Goal: Task Accomplishment & Management: Complete application form

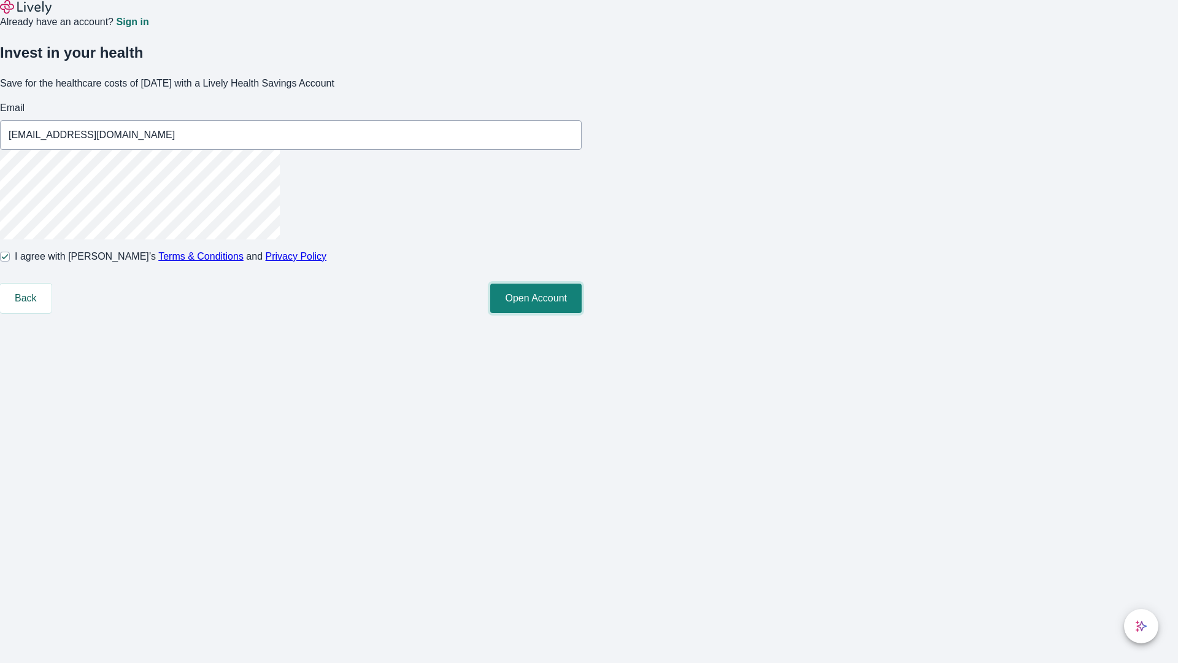
click at [582, 313] on button "Open Account" at bounding box center [535, 297] width 91 height 29
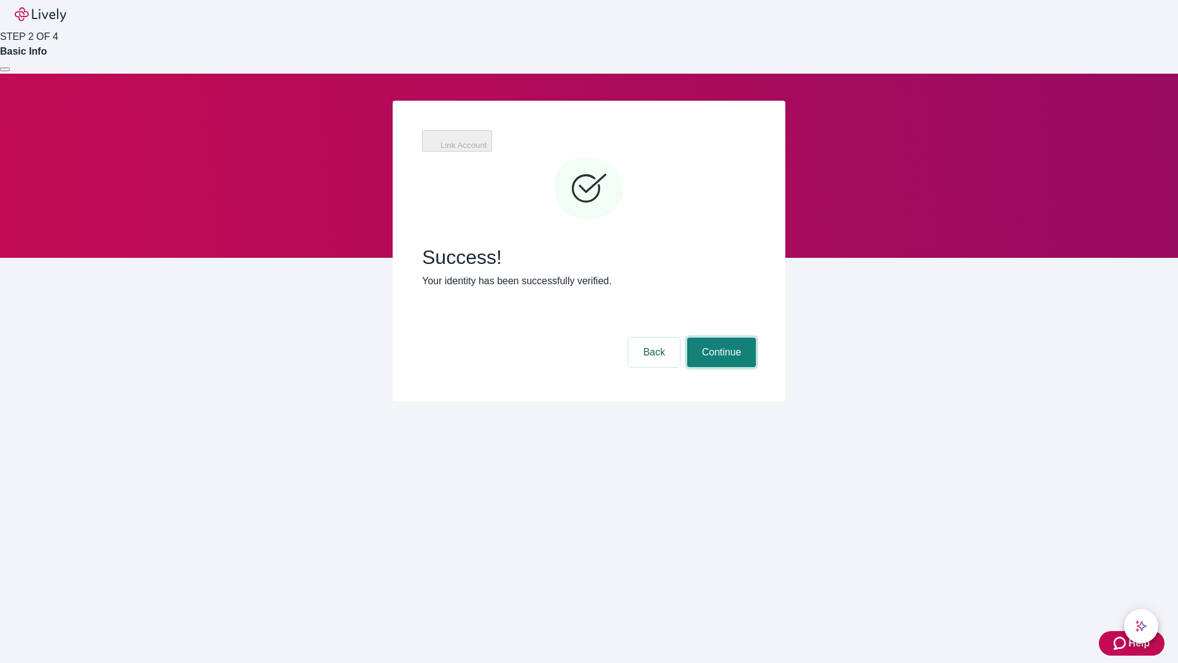
click at [720, 337] on button "Continue" at bounding box center [721, 351] width 69 height 29
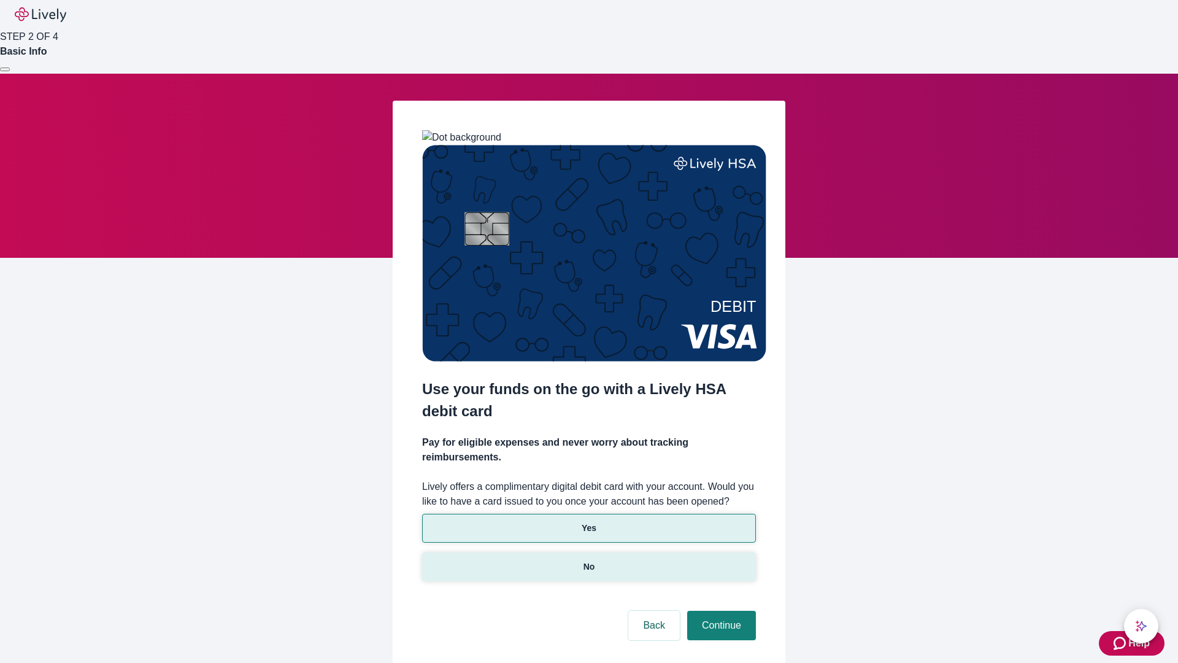
click at [588, 560] on p "No" at bounding box center [589, 566] width 12 height 13
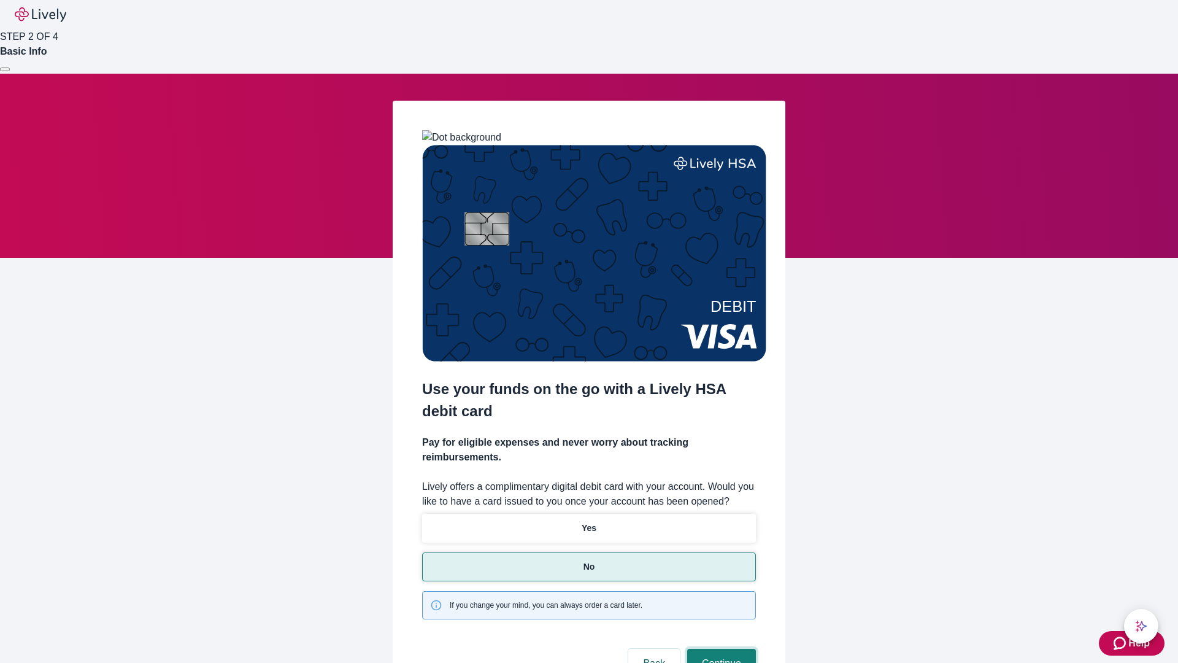
click at [720, 648] on button "Continue" at bounding box center [721, 662] width 69 height 29
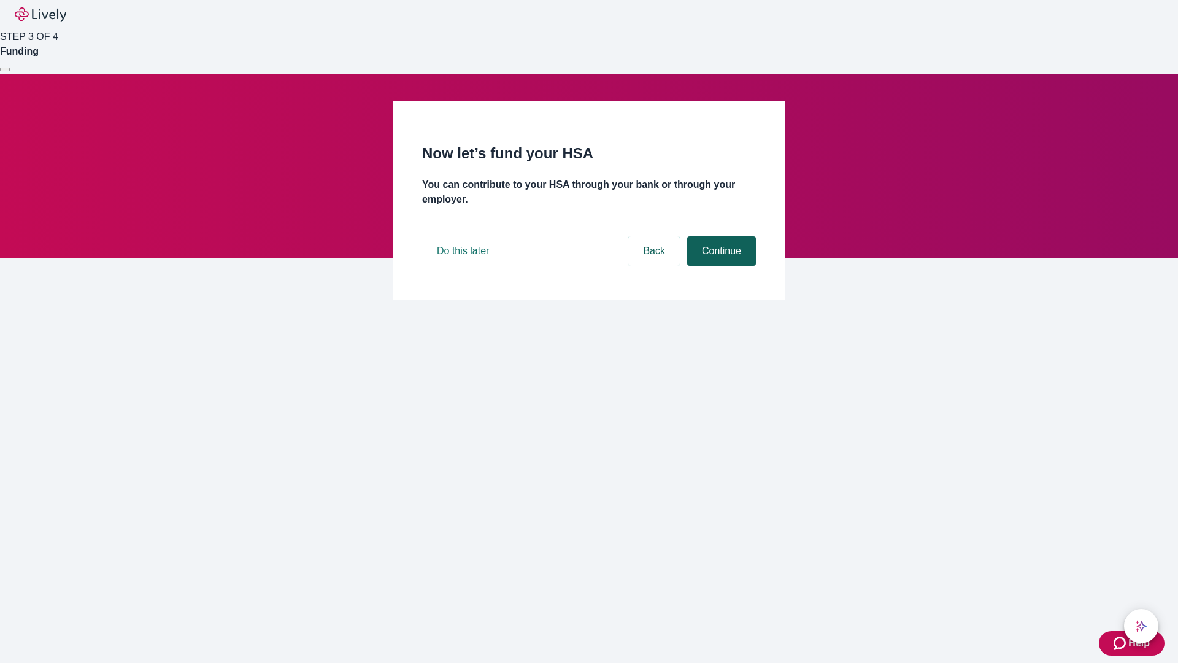
click at [720, 266] on button "Continue" at bounding box center [721, 250] width 69 height 29
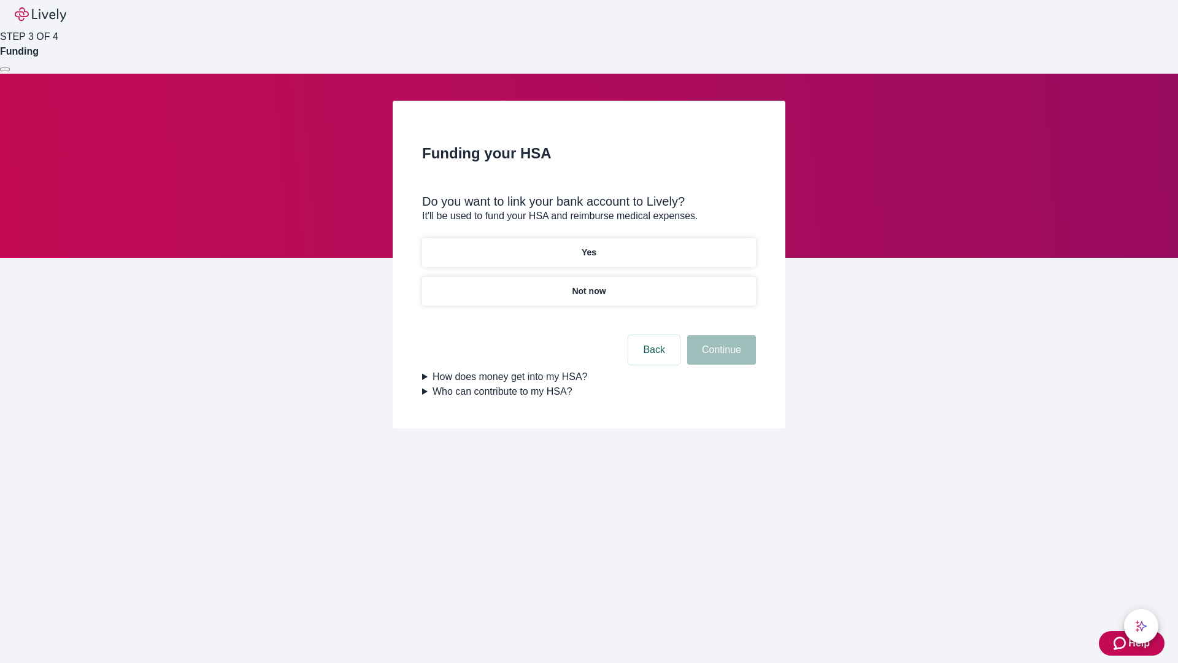
click at [588, 246] on p "Yes" at bounding box center [589, 252] width 15 height 13
click at [720, 335] on button "Continue" at bounding box center [721, 349] width 69 height 29
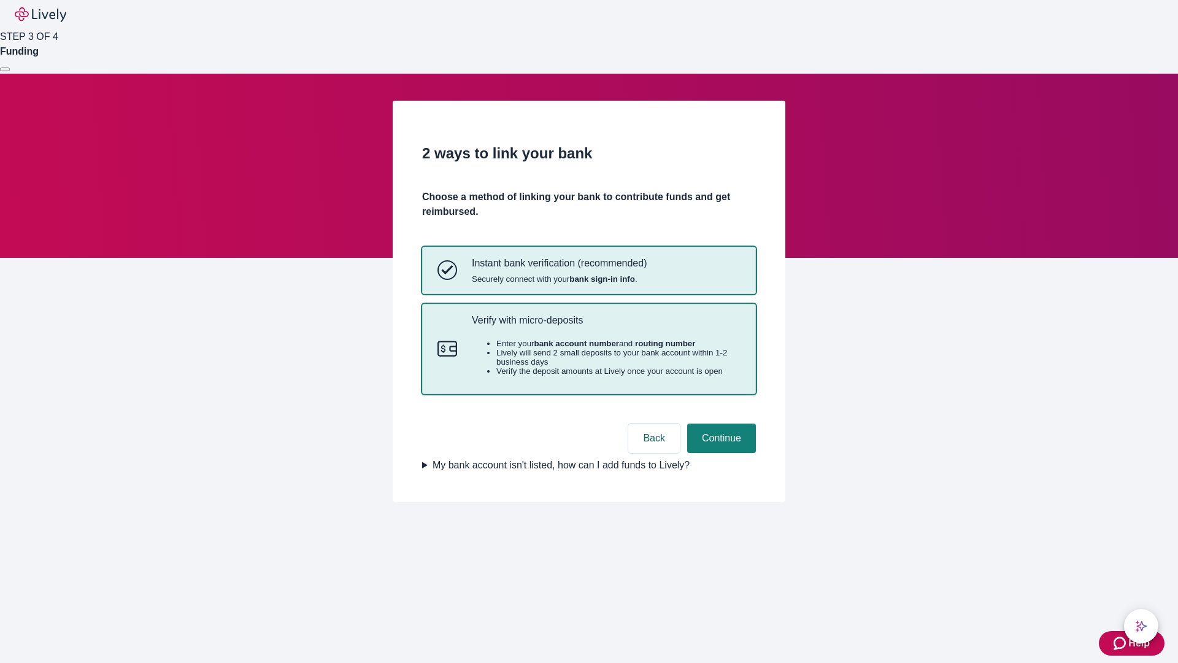
click at [605, 326] on p "Verify with micro-deposits" at bounding box center [606, 320] width 269 height 12
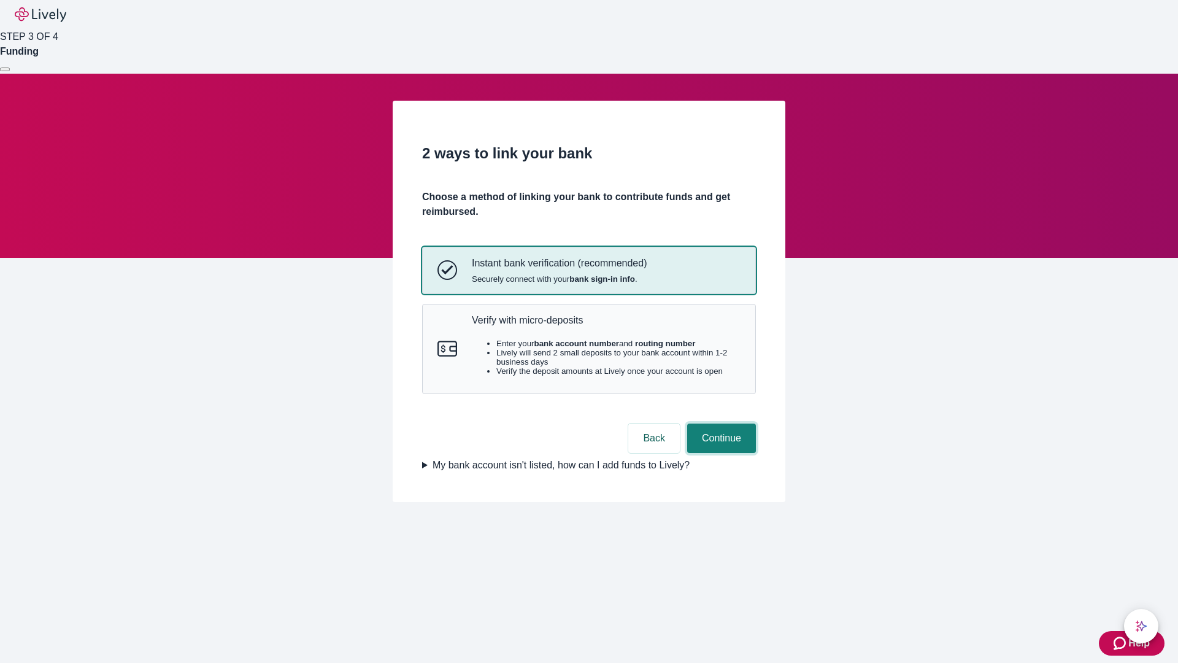
click at [720, 453] on button "Continue" at bounding box center [721, 437] width 69 height 29
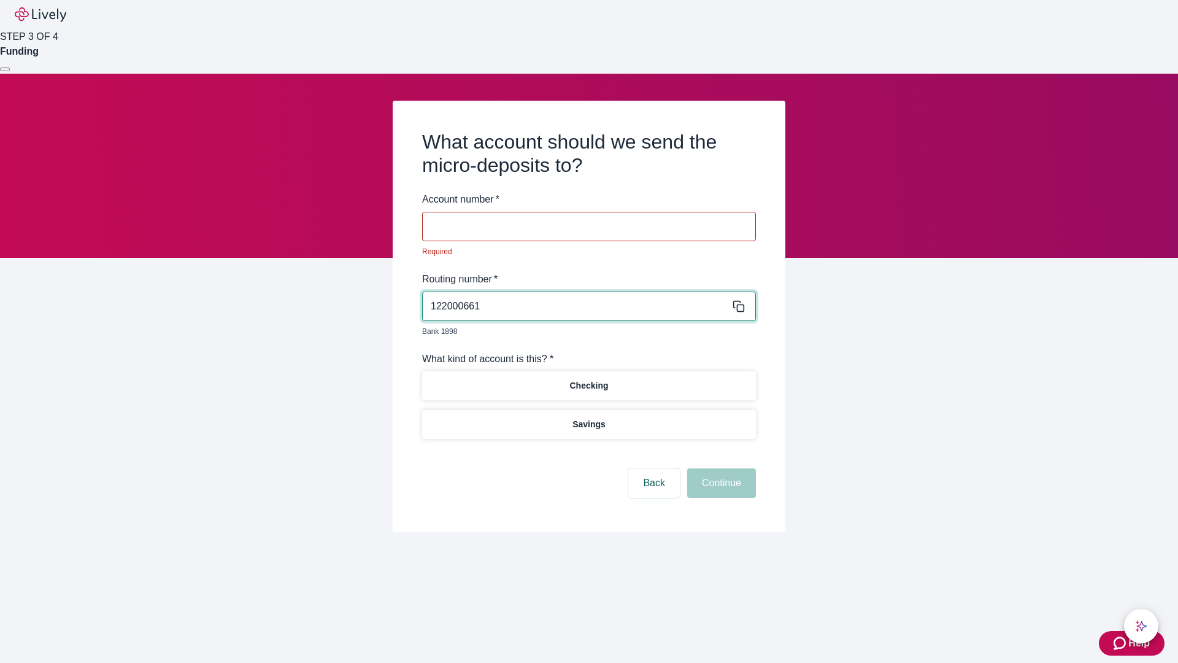
type input "122000661"
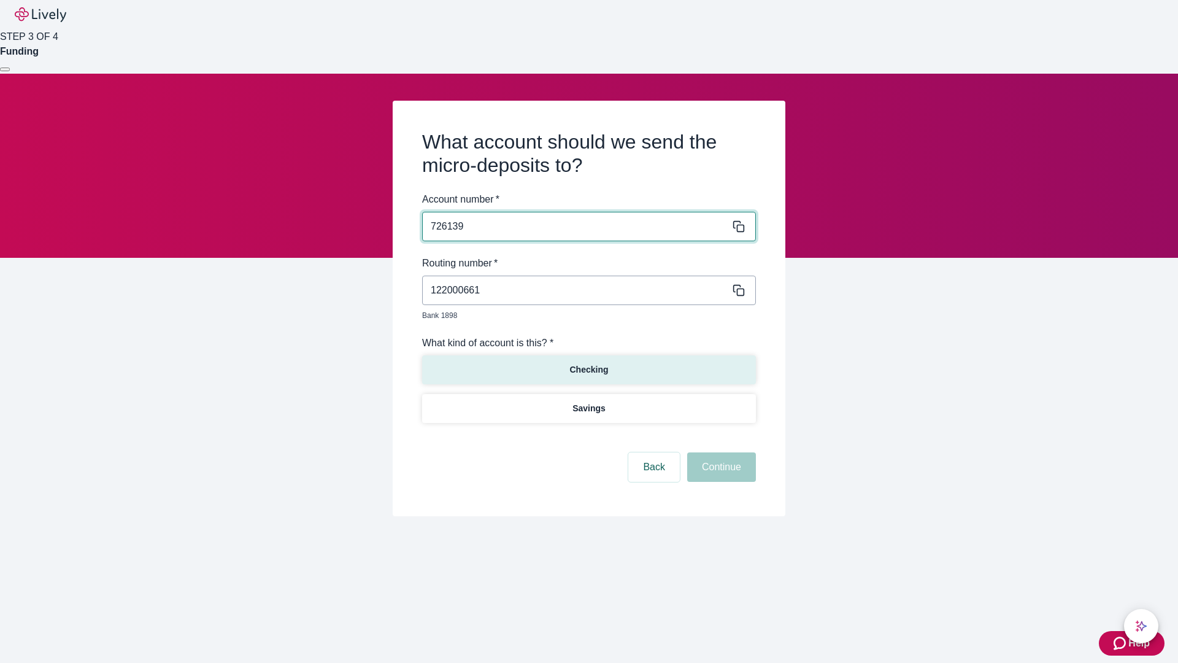
type input "726139"
click at [588, 363] on p "Checking" at bounding box center [588, 369] width 39 height 13
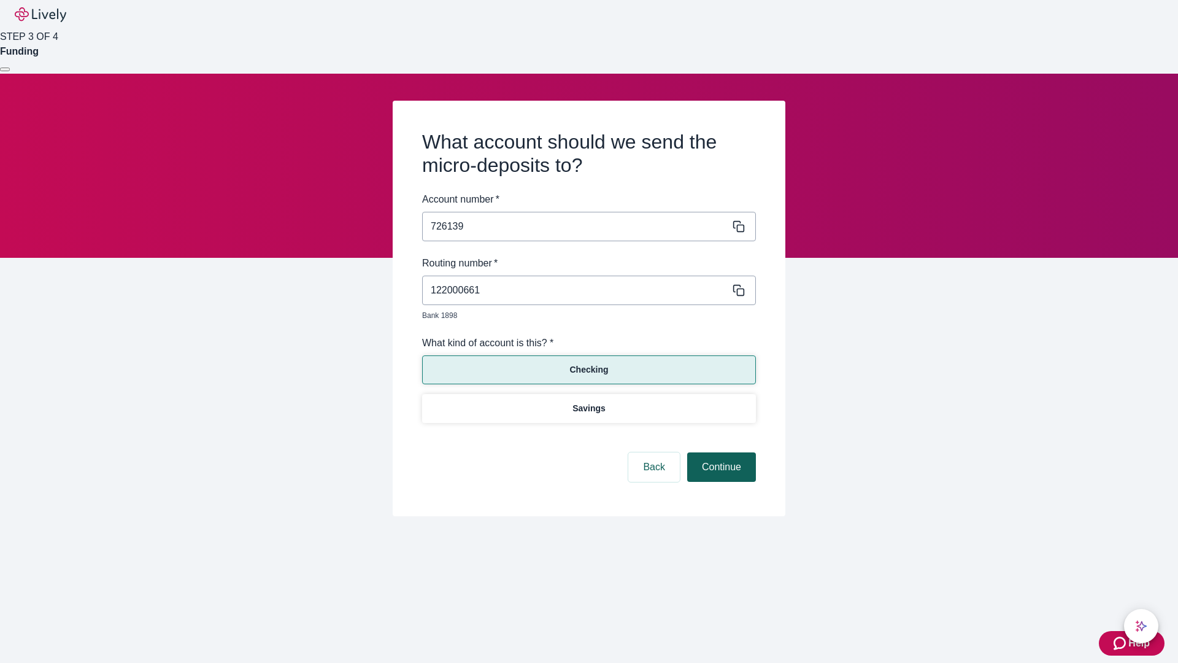
click at [720, 453] on button "Continue" at bounding box center [721, 466] width 69 height 29
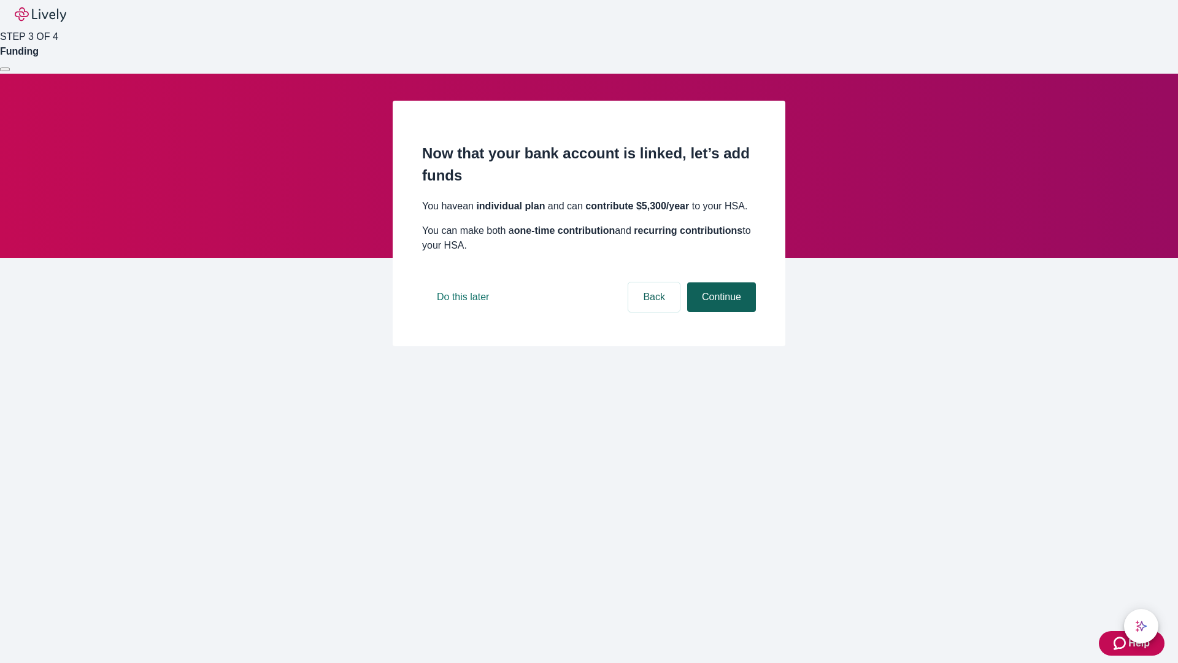
click at [720, 312] on button "Continue" at bounding box center [721, 296] width 69 height 29
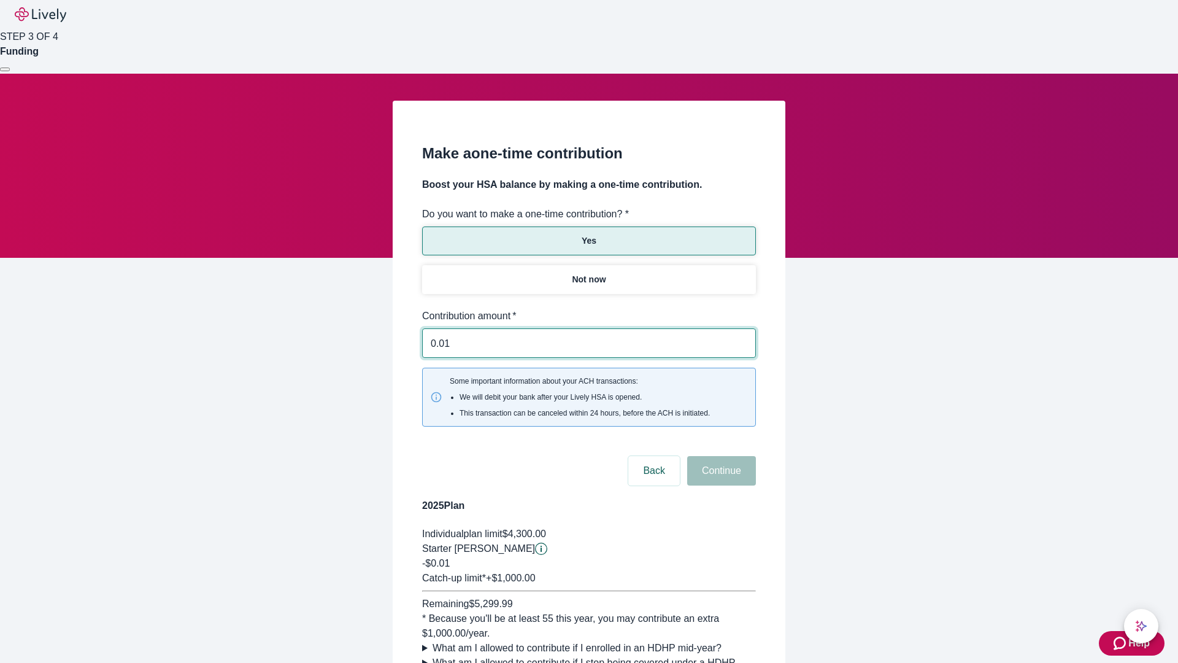
type input "0.01"
click at [720, 456] on button "Continue" at bounding box center [721, 470] width 69 height 29
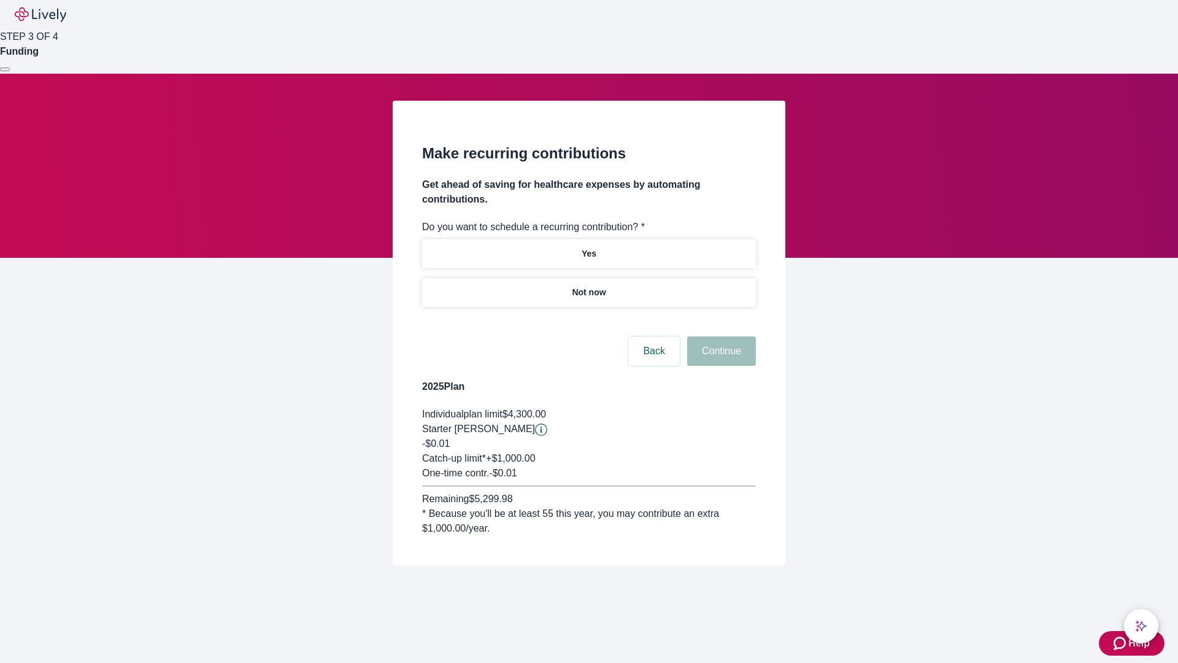
click at [588, 286] on p "Not now" at bounding box center [589, 292] width 34 height 13
click at [720, 336] on button "Continue" at bounding box center [721, 350] width 69 height 29
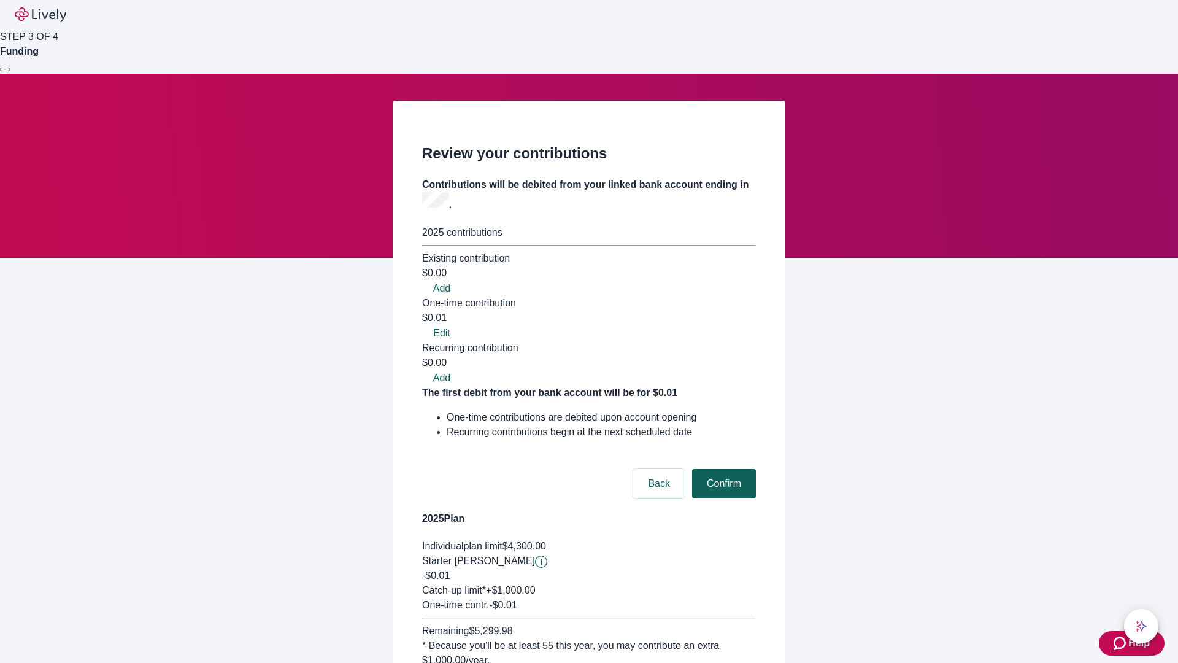
click at [722, 469] on button "Confirm" at bounding box center [724, 483] width 64 height 29
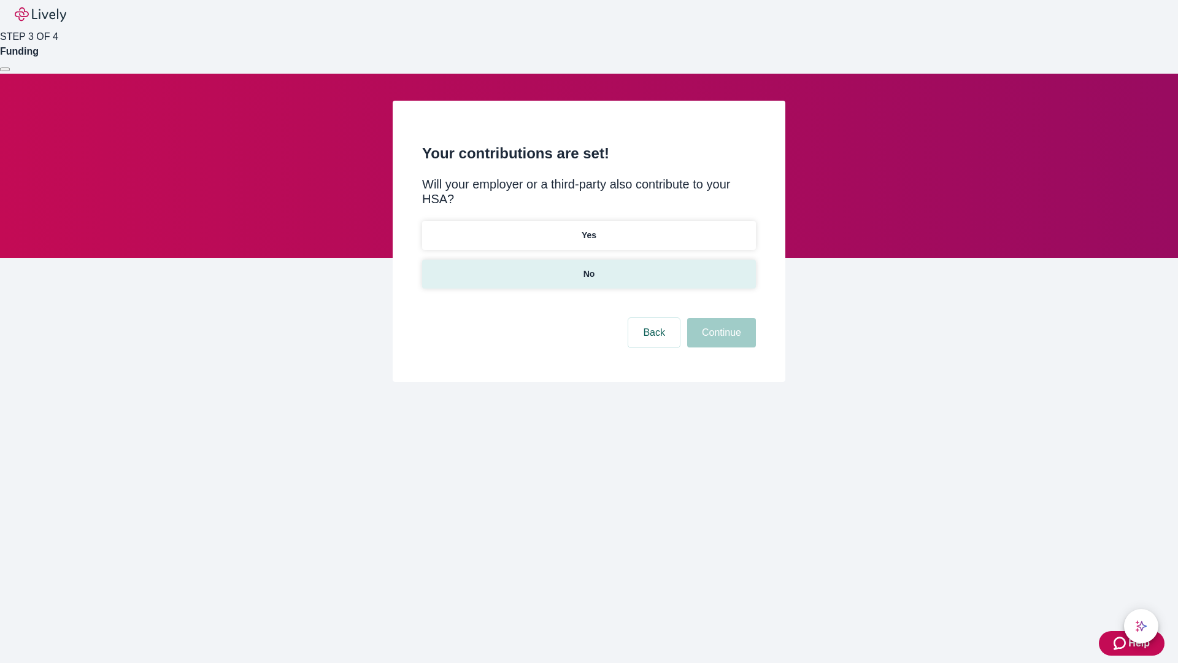
click at [588, 267] on p "No" at bounding box center [589, 273] width 12 height 13
click at [720, 318] on button "Continue" at bounding box center [721, 332] width 69 height 29
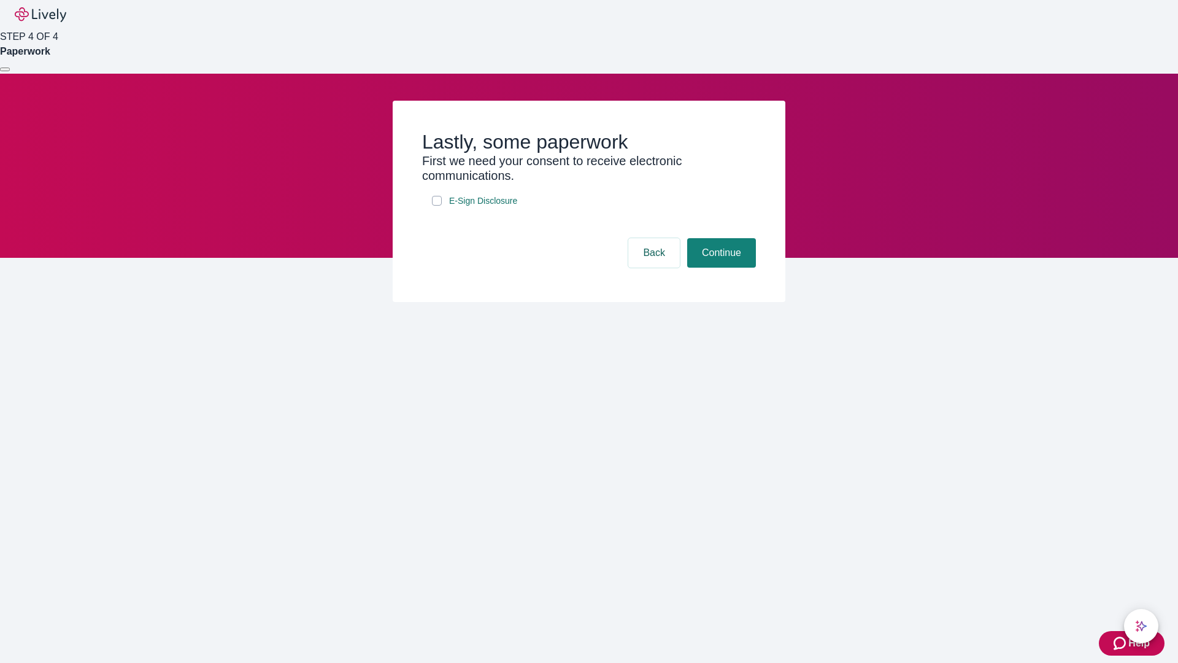
click at [437, 206] on input "E-Sign Disclosure" at bounding box center [437, 201] width 10 height 10
checkbox input "true"
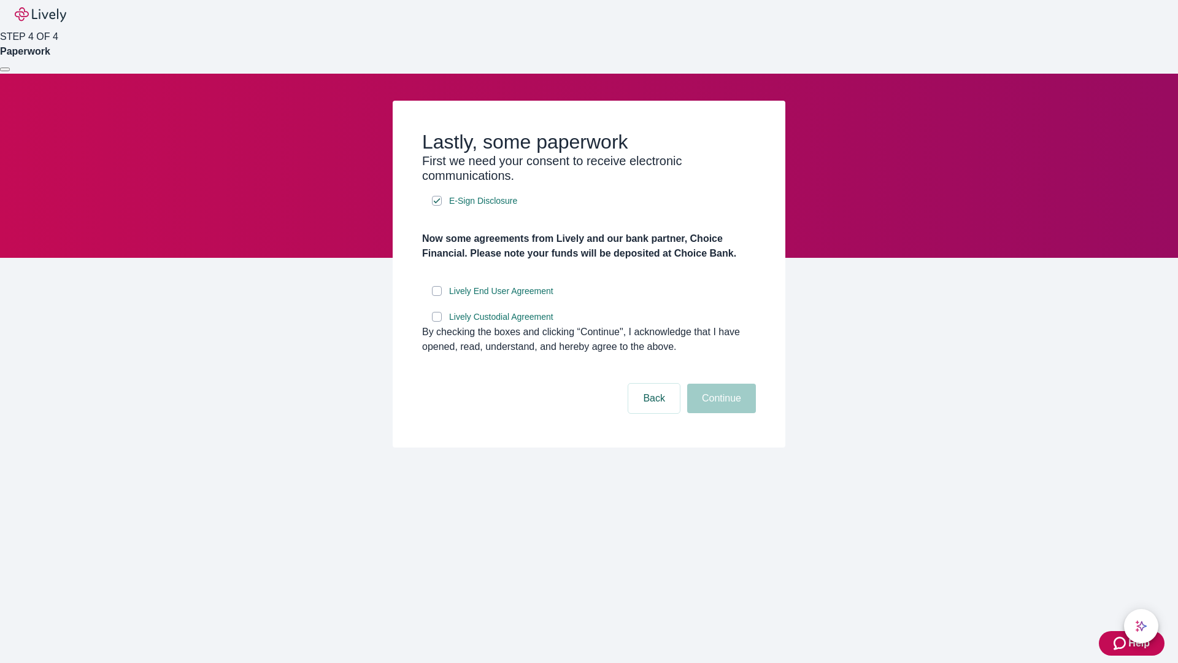
click at [437, 296] on input "Lively End User Agreement" at bounding box center [437, 291] width 10 height 10
checkbox input "true"
click at [437, 321] on input "Lively Custodial Agreement" at bounding box center [437, 317] width 10 height 10
checkbox input "true"
click at [720, 413] on button "Continue" at bounding box center [721, 397] width 69 height 29
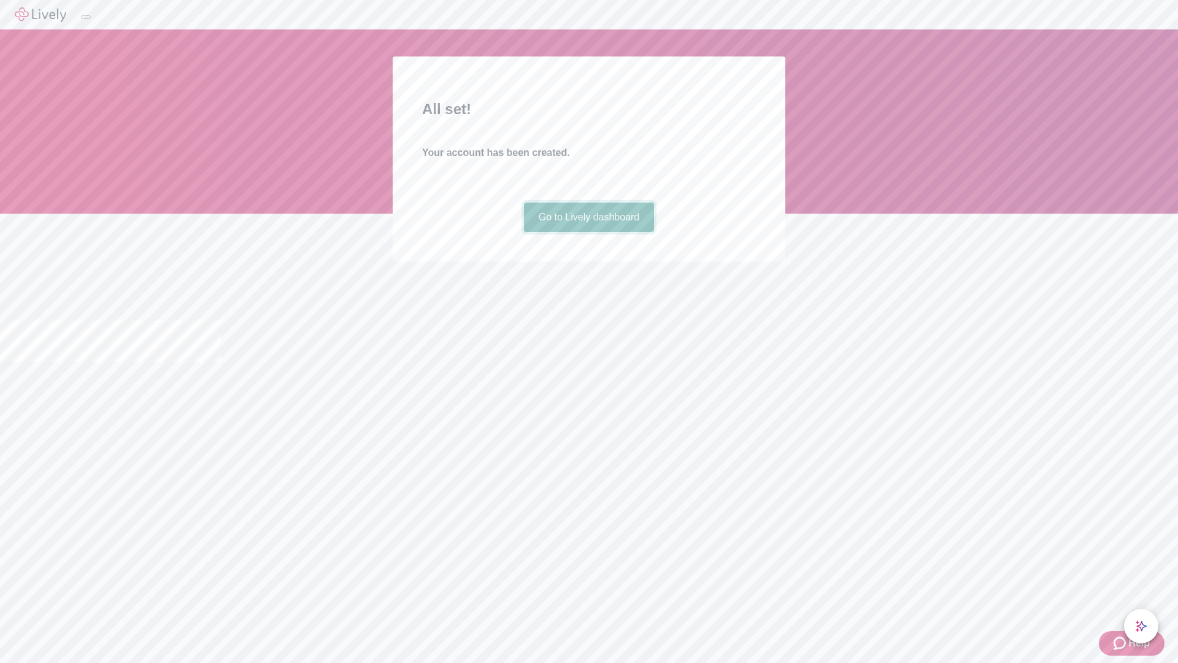
click at [588, 232] on link "Go to Lively dashboard" at bounding box center [589, 216] width 131 height 29
